Goal: Task Accomplishment & Management: Complete application form

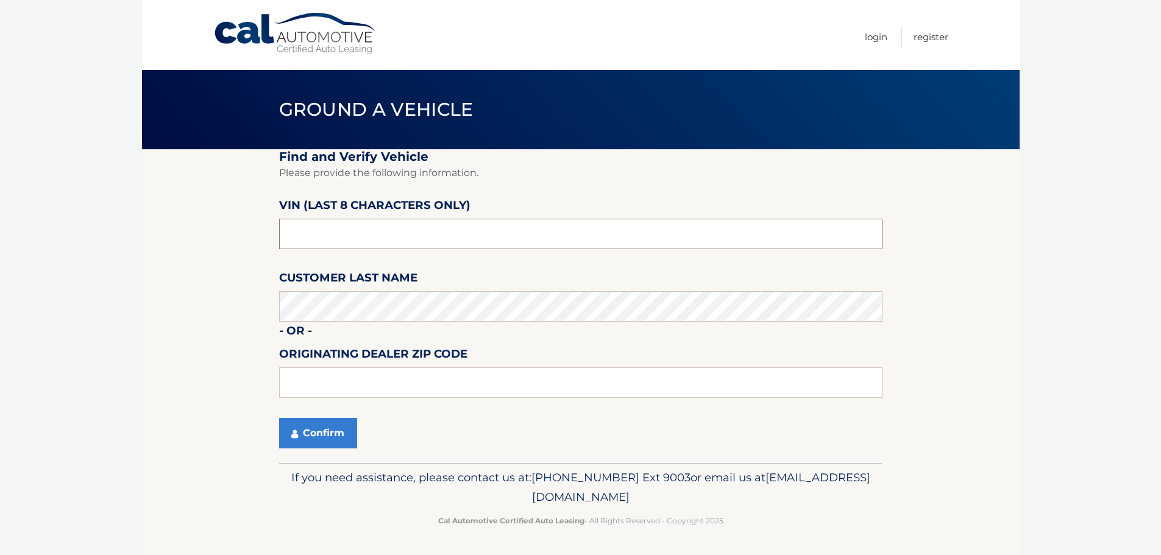
click at [312, 229] on input "text" at bounding box center [581, 234] width 604 height 30
click at [344, 377] on input "text" at bounding box center [581, 383] width 604 height 30
type input "10801"
click at [338, 379] on input "10801" at bounding box center [581, 383] width 604 height 30
click at [352, 233] on input "text" at bounding box center [581, 234] width 604 height 30
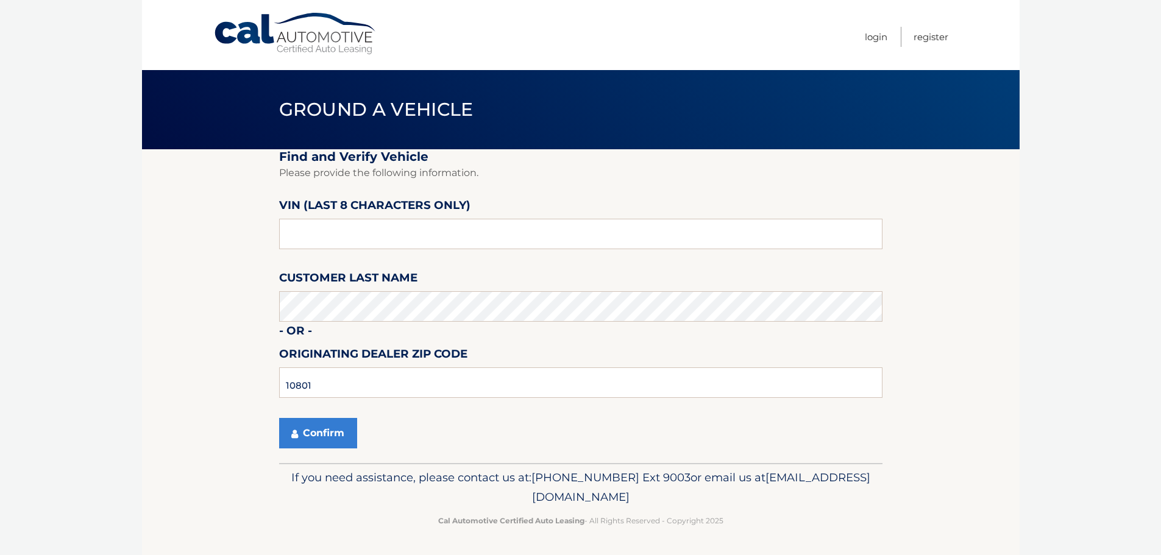
click at [414, 286] on label "Customer Last Name" at bounding box center [348, 280] width 138 height 23
click at [398, 236] on input "text" at bounding box center [581, 234] width 604 height 30
click at [405, 390] on input "10801" at bounding box center [581, 383] width 604 height 30
click at [410, 230] on input "text" at bounding box center [581, 234] width 604 height 30
click at [404, 243] on input "text" at bounding box center [581, 234] width 604 height 30
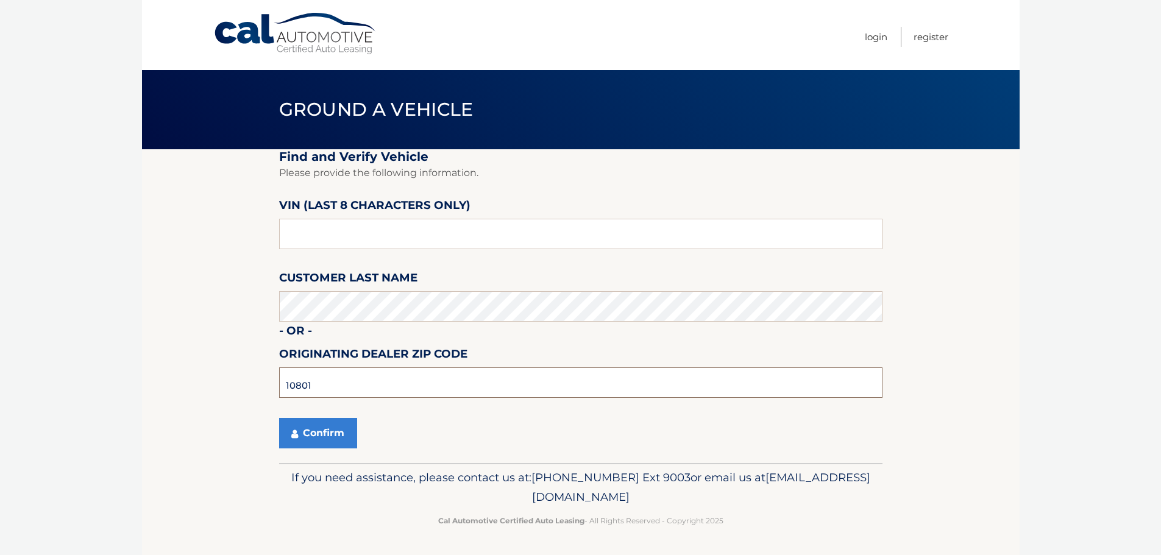
drag, startPoint x: 357, startPoint y: 389, endPoint x: 213, endPoint y: 363, distance: 145.5
click at [215, 366] on section "Find and Verify Vehicle Please provide the following information. VIN (last 8 c…" at bounding box center [581, 306] width 878 height 314
type input "11209"
click at [352, 241] on input "text" at bounding box center [581, 234] width 604 height 30
type input "n*******"
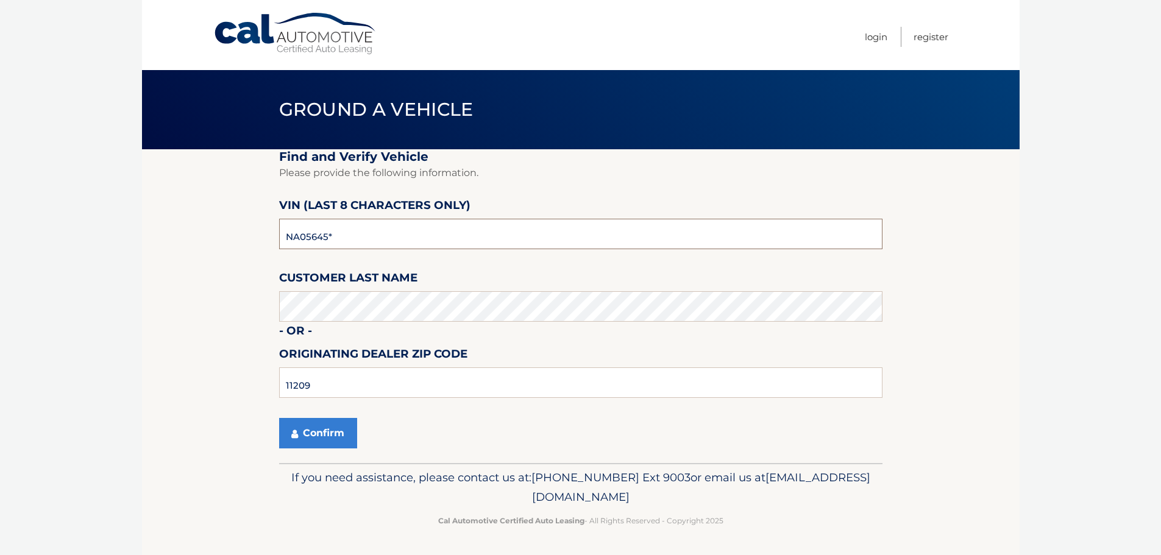
type input "NA056453"
click at [279, 418] on button "Confirm" at bounding box center [318, 433] width 78 height 30
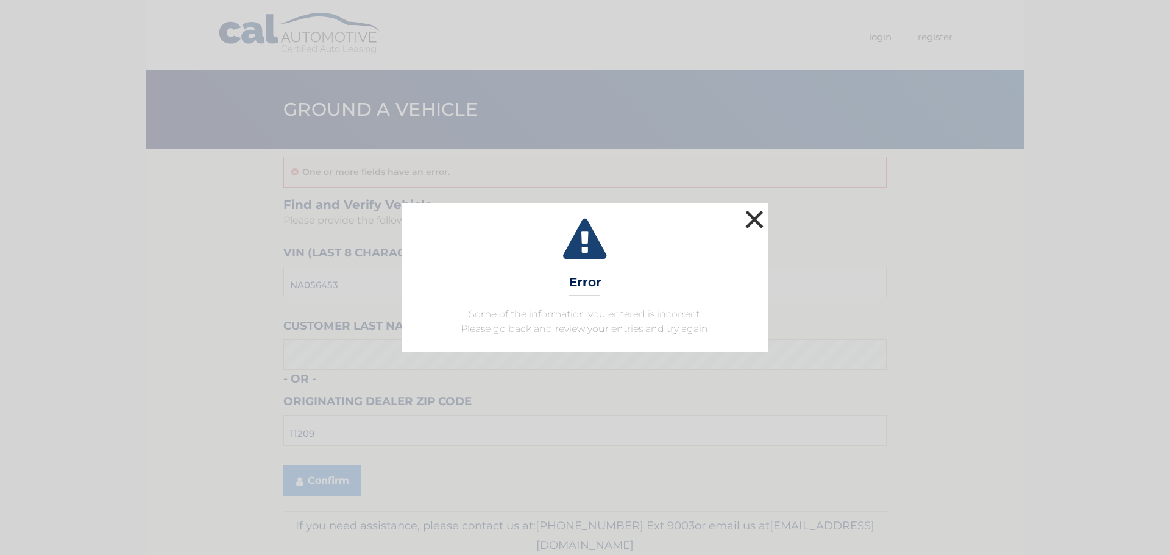
click at [750, 216] on button "×" at bounding box center [755, 219] width 24 height 24
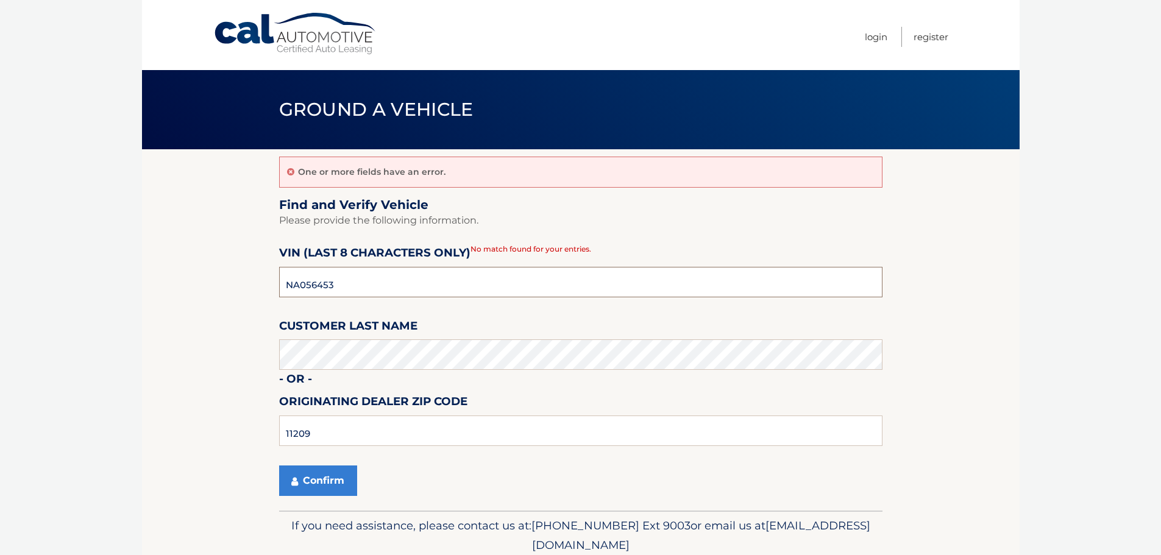
click at [359, 290] on input "NA056453" at bounding box center [581, 282] width 604 height 30
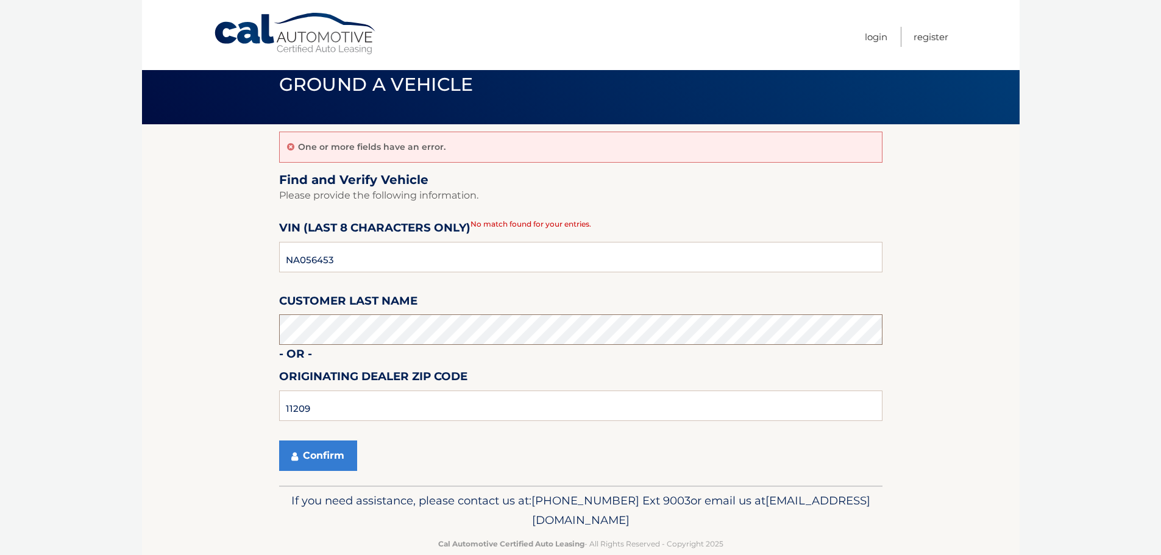
scroll to position [48, 0]
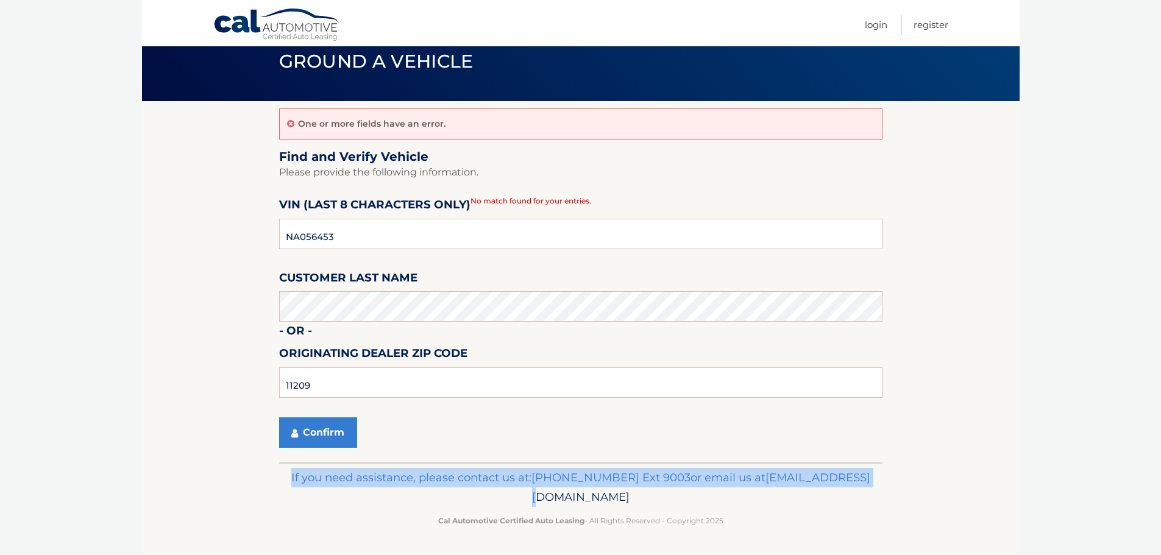
drag, startPoint x: 536, startPoint y: 486, endPoint x: 583, endPoint y: 495, distance: 47.1
click at [583, 495] on p "If you need assistance, please contact us at: [PHONE_NUMBER] Ext 9003 or email …" at bounding box center [581, 487] width 588 height 39
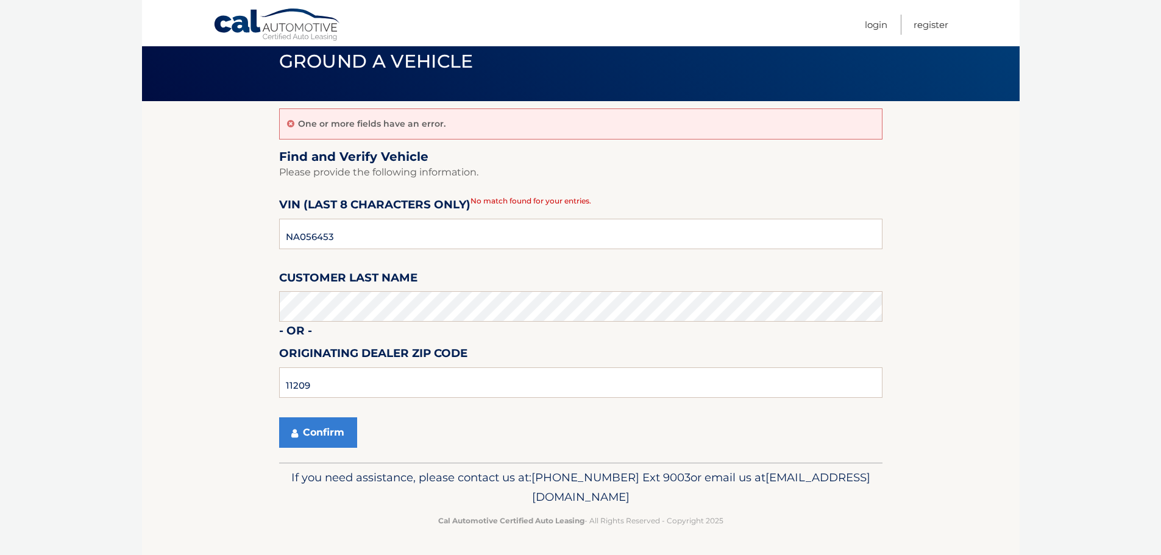
click at [497, 507] on div "If you need assistance, please contact us at: [PHONE_NUMBER] Ext 9003 or email …" at bounding box center [581, 497] width 604 height 68
click at [481, 496] on p "If you need assistance, please contact us at: [PHONE_NUMBER] Ext 9003 or email …" at bounding box center [581, 487] width 588 height 39
drag, startPoint x: 621, startPoint y: 506, endPoint x: 693, endPoint y: 504, distance: 72.0
click at [693, 504] on p "If you need assistance, please contact us at: [PHONE_NUMBER] Ext 9003 or email …" at bounding box center [581, 487] width 588 height 39
copy span "[EMAIL_ADDRESS][DOMAIN_NAME]"
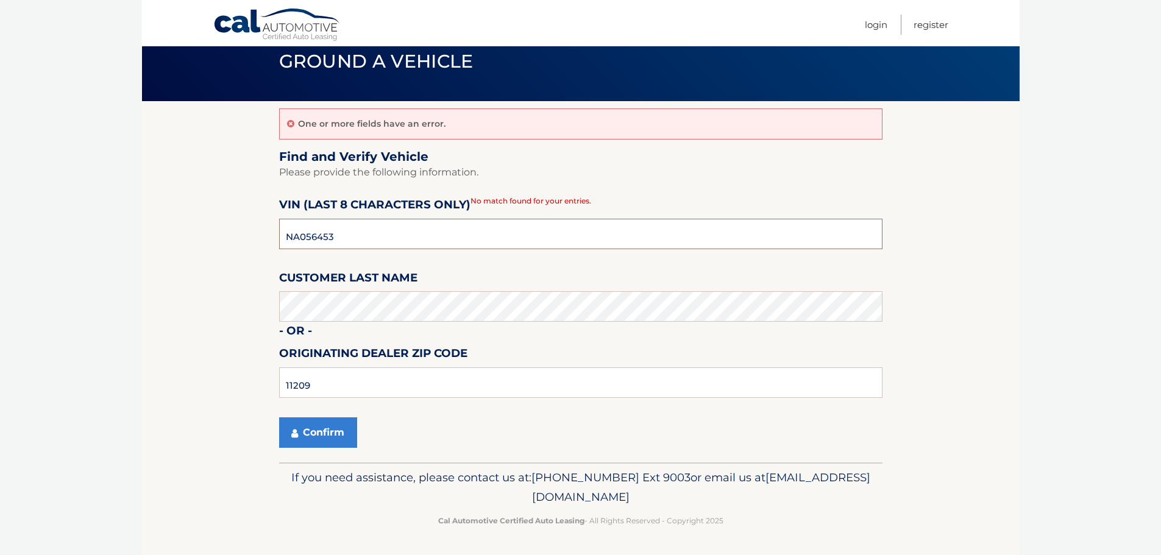
drag, startPoint x: 337, startPoint y: 238, endPoint x: 261, endPoint y: 237, distance: 75.6
click at [261, 237] on section "One or more fields have an error. Find and Verify Vehicle Please provide the fo…" at bounding box center [581, 282] width 878 height 362
click at [472, 229] on input "NA056453" at bounding box center [581, 234] width 604 height 30
